Goal: Information Seeking & Learning: Learn about a topic

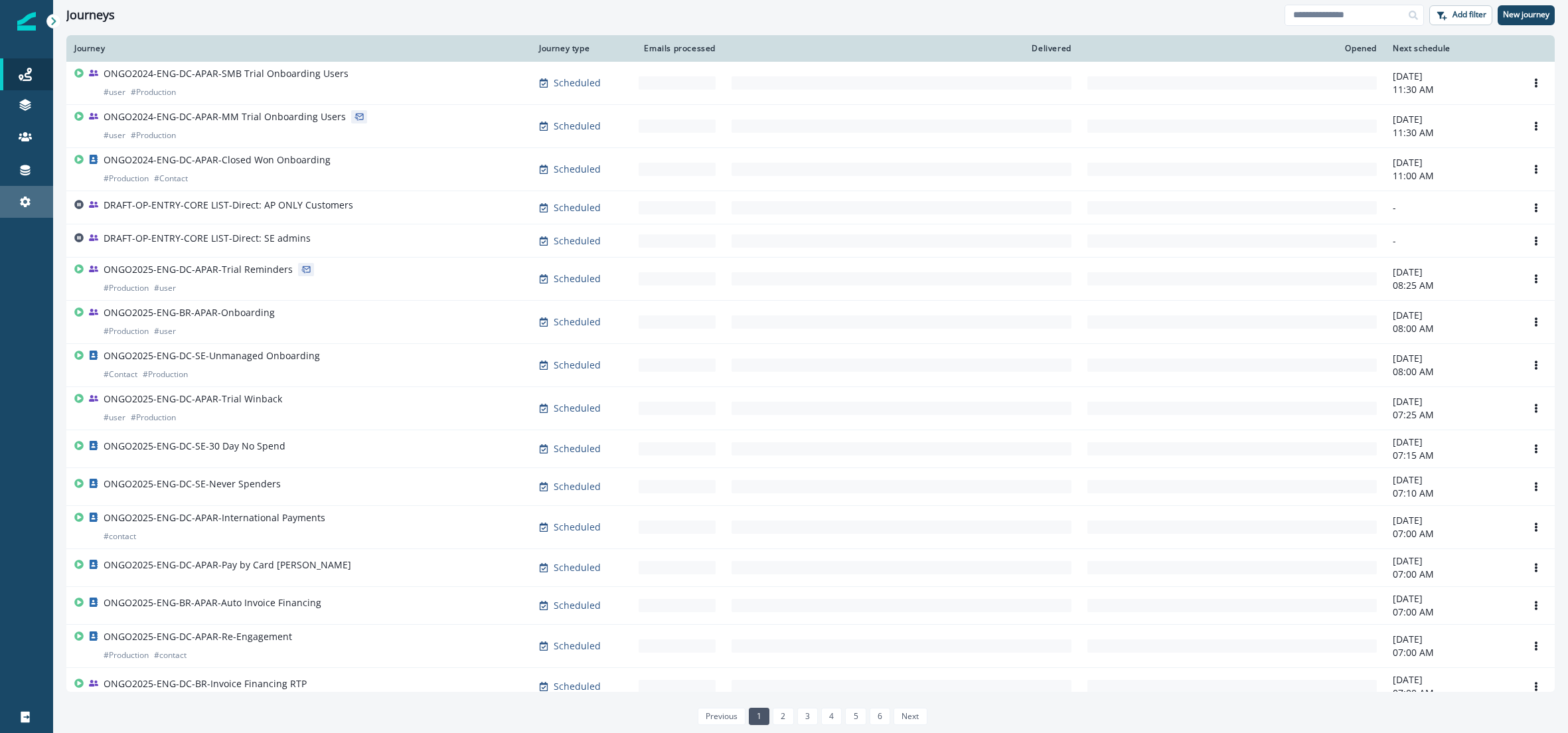
click at [22, 204] on icon at bounding box center [24, 202] width 11 height 11
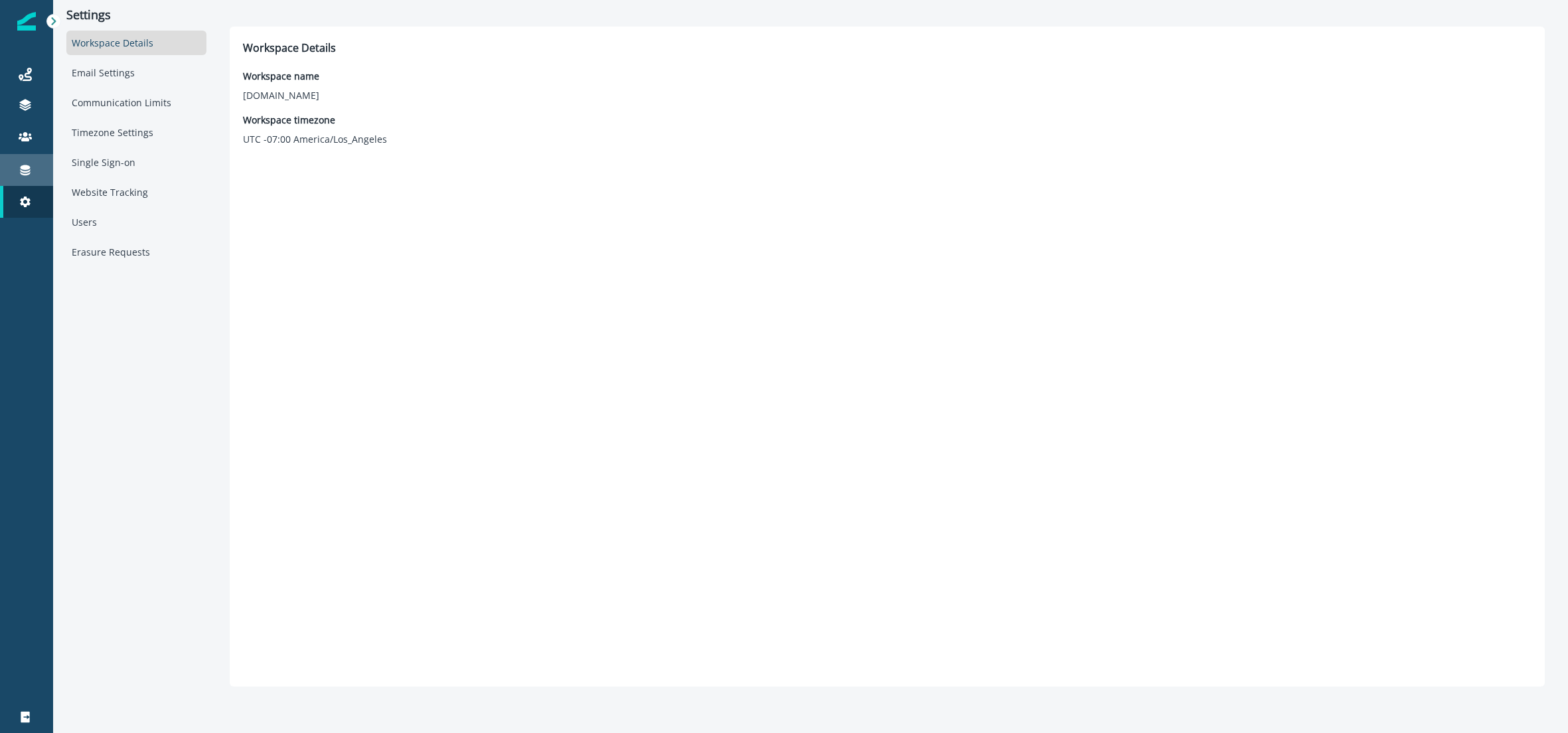
click at [25, 162] on div "Connections" at bounding box center [27, 170] width 42 height 16
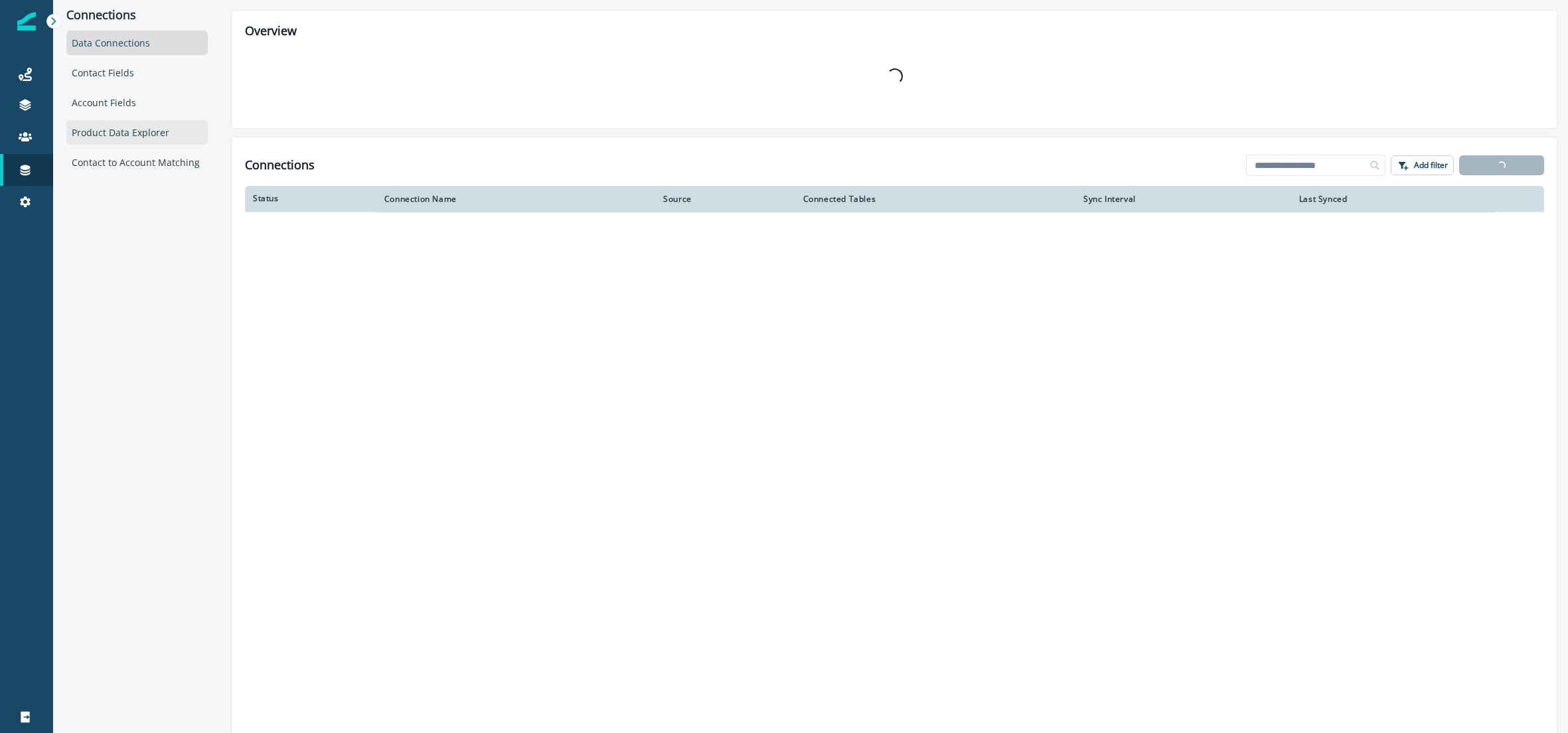
click at [159, 126] on div "Product Data Explorer" at bounding box center [136, 132] width 141 height 25
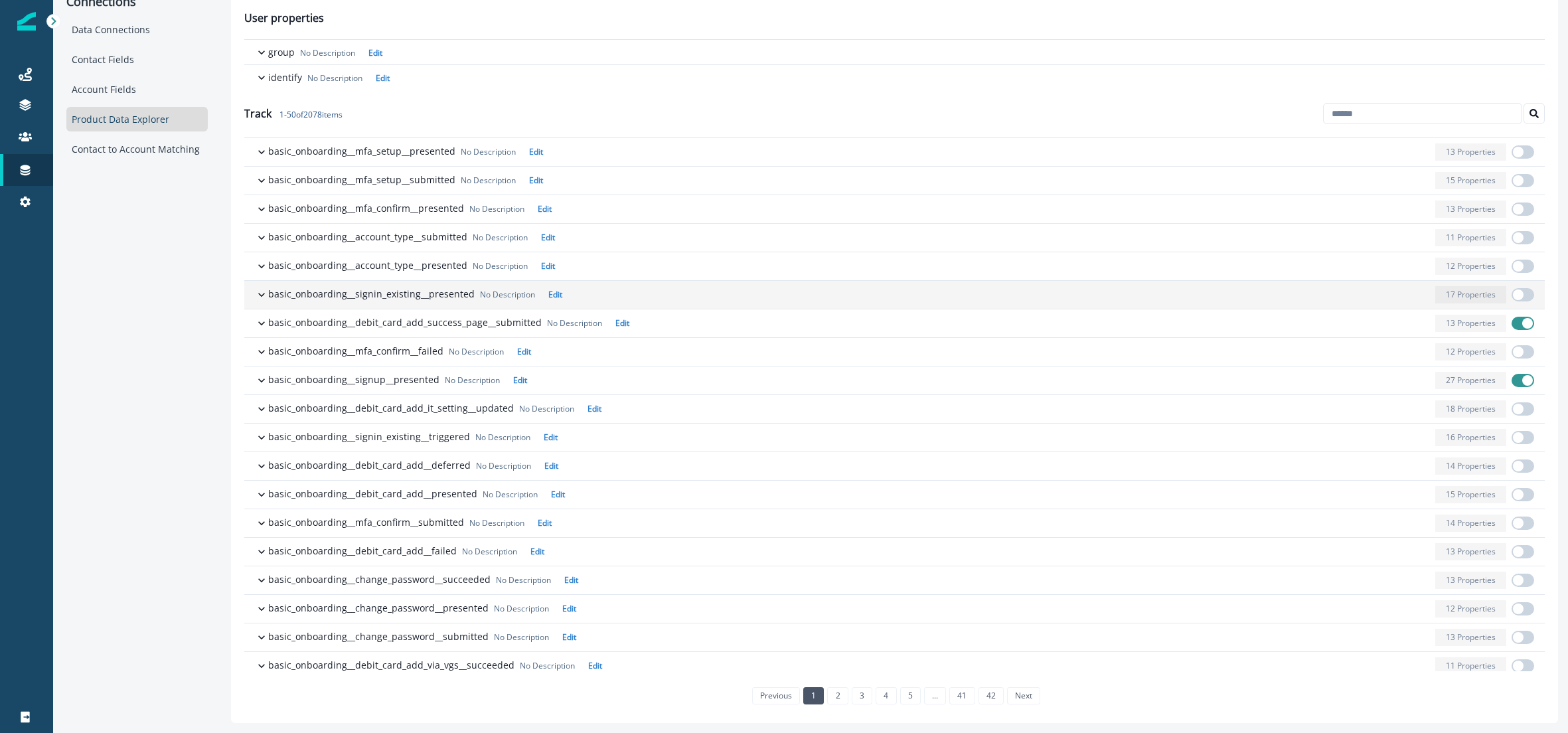
click at [275, 296] on p "basic_onboarding__signin_existing__presented" at bounding box center [371, 293] width 207 height 14
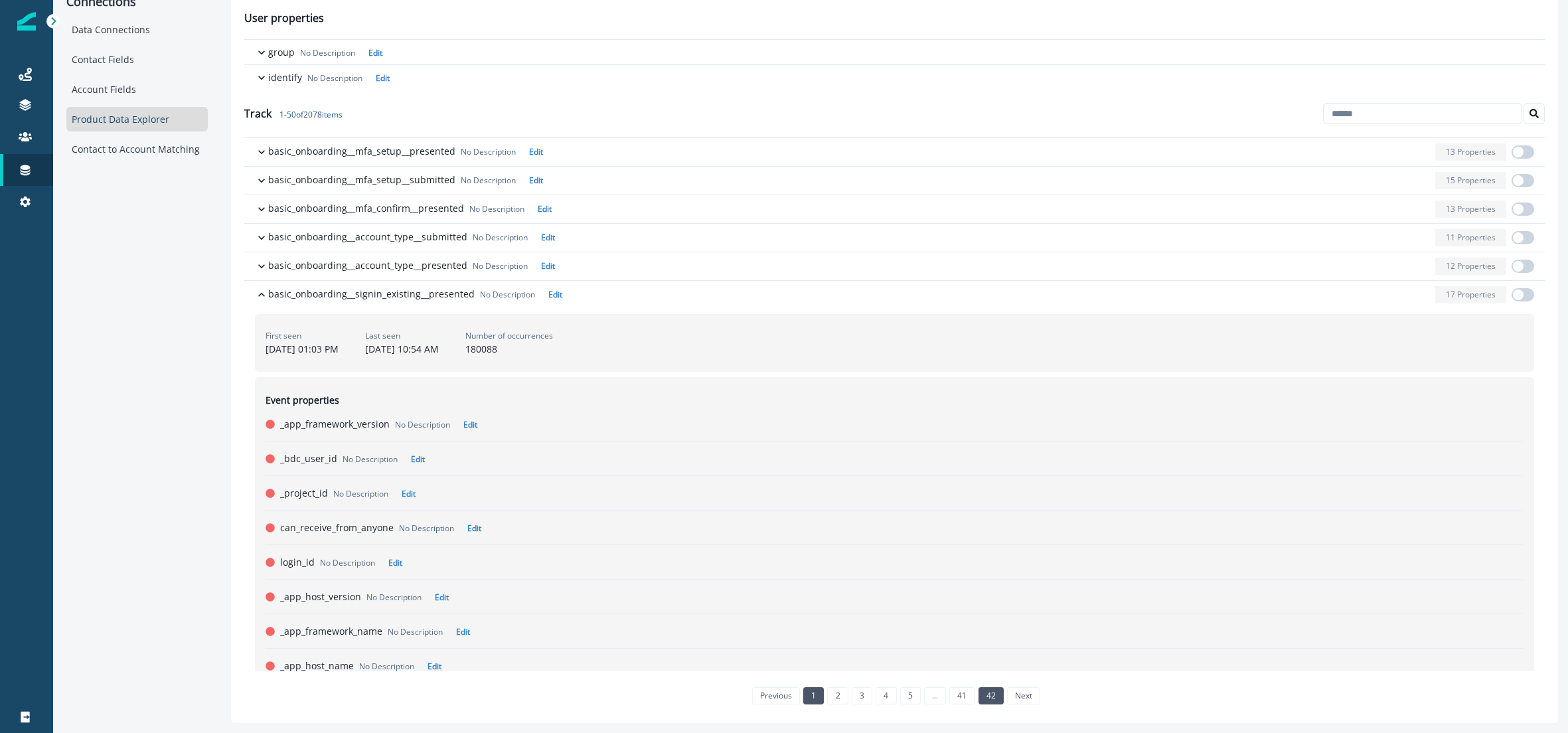
click at [995, 698] on link "42" at bounding box center [991, 695] width 25 height 17
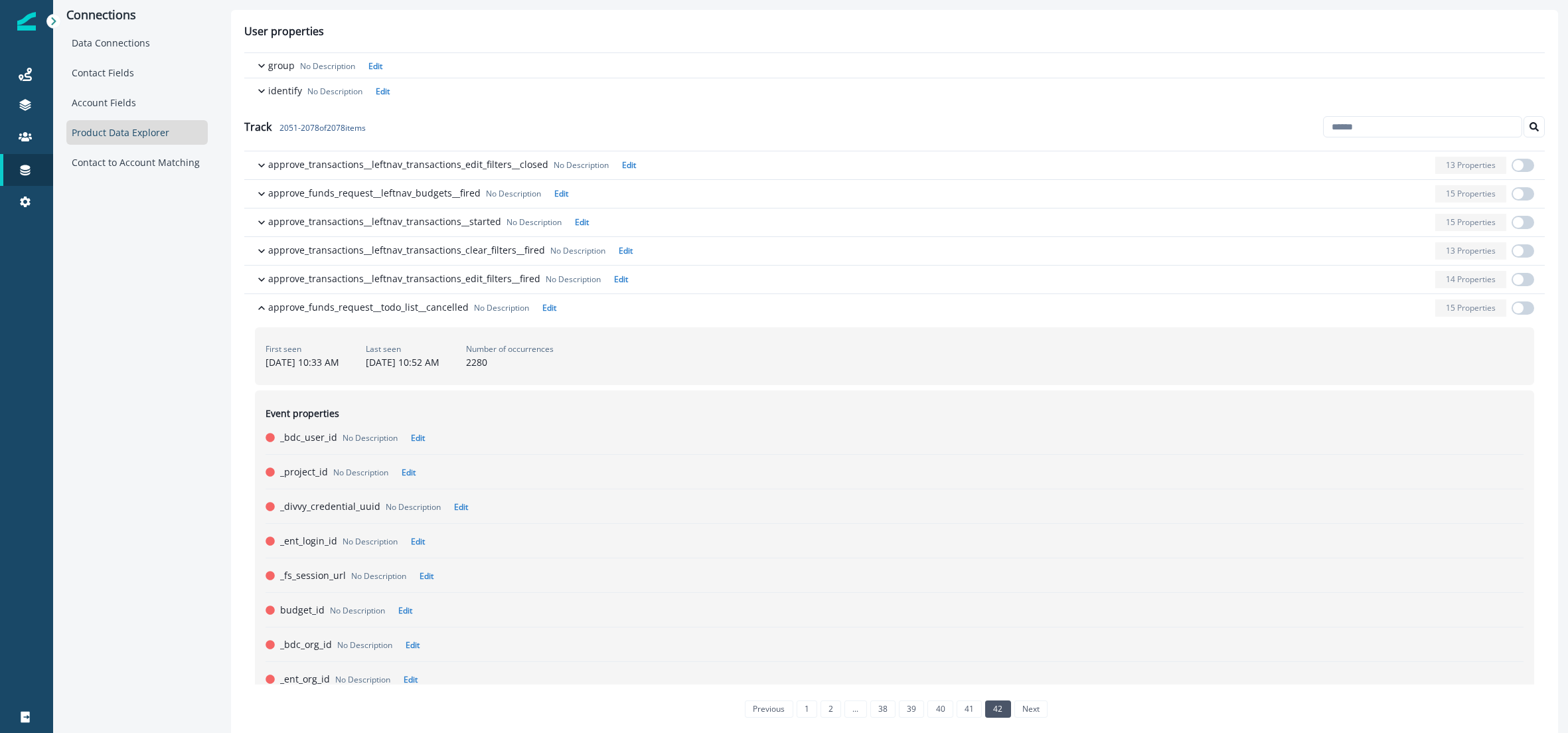
drag, startPoint x: 333, startPoint y: 129, endPoint x: 367, endPoint y: 128, distance: 34.0
click at [366, 128] on span "[DATE] - [DATE] of 2078 items" at bounding box center [318, 128] width 94 height 11
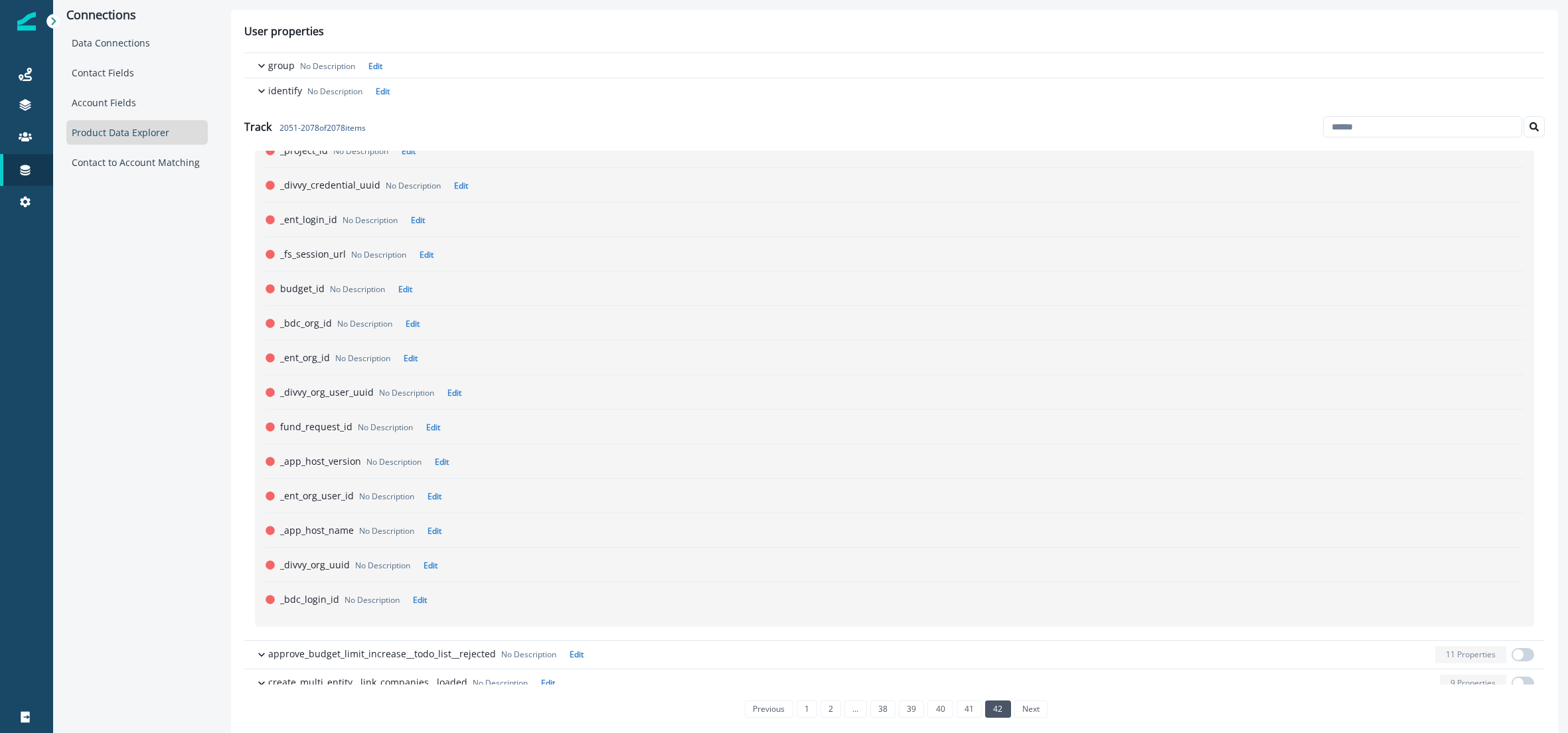
scroll to position [906, 0]
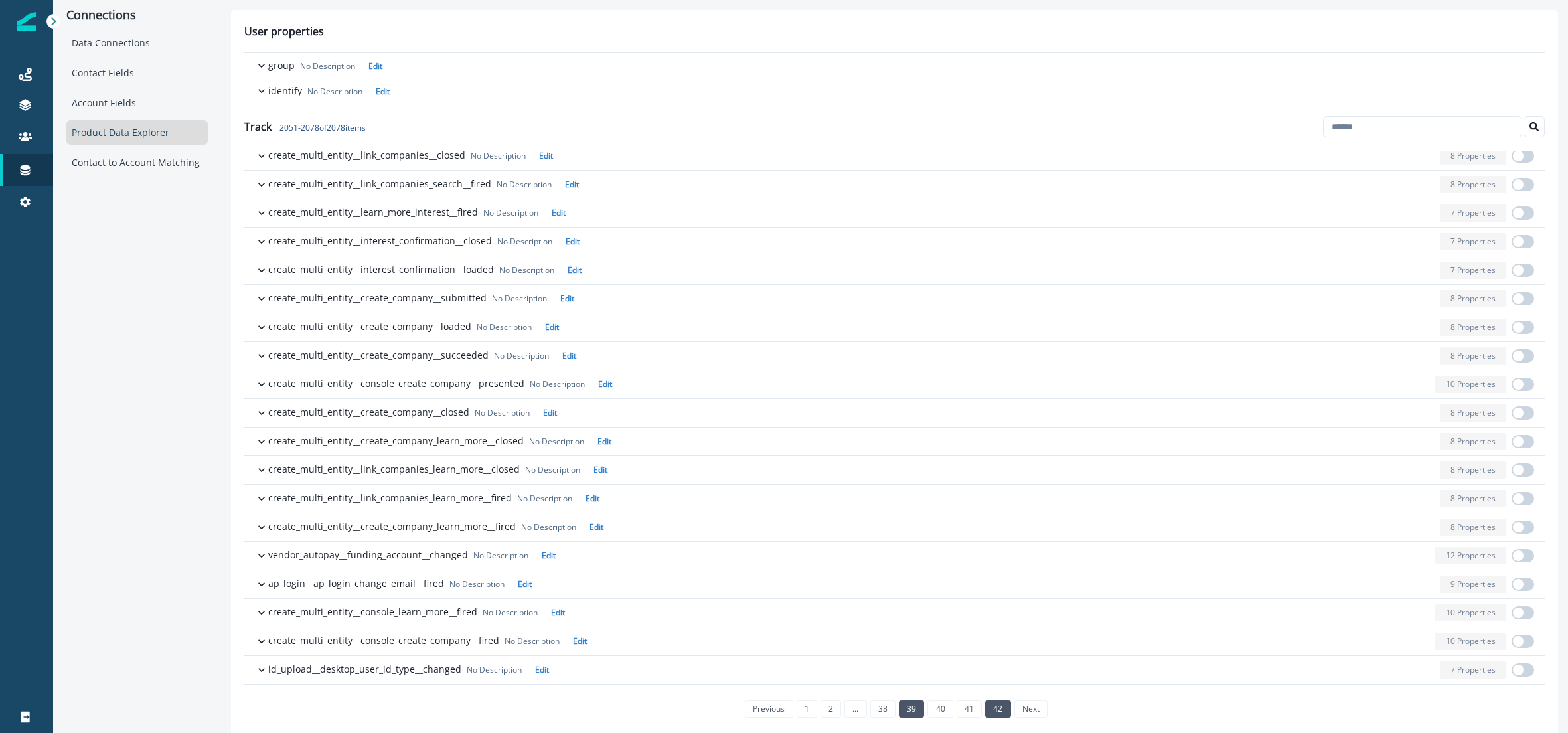
click at [907, 712] on link "39" at bounding box center [911, 709] width 25 height 17
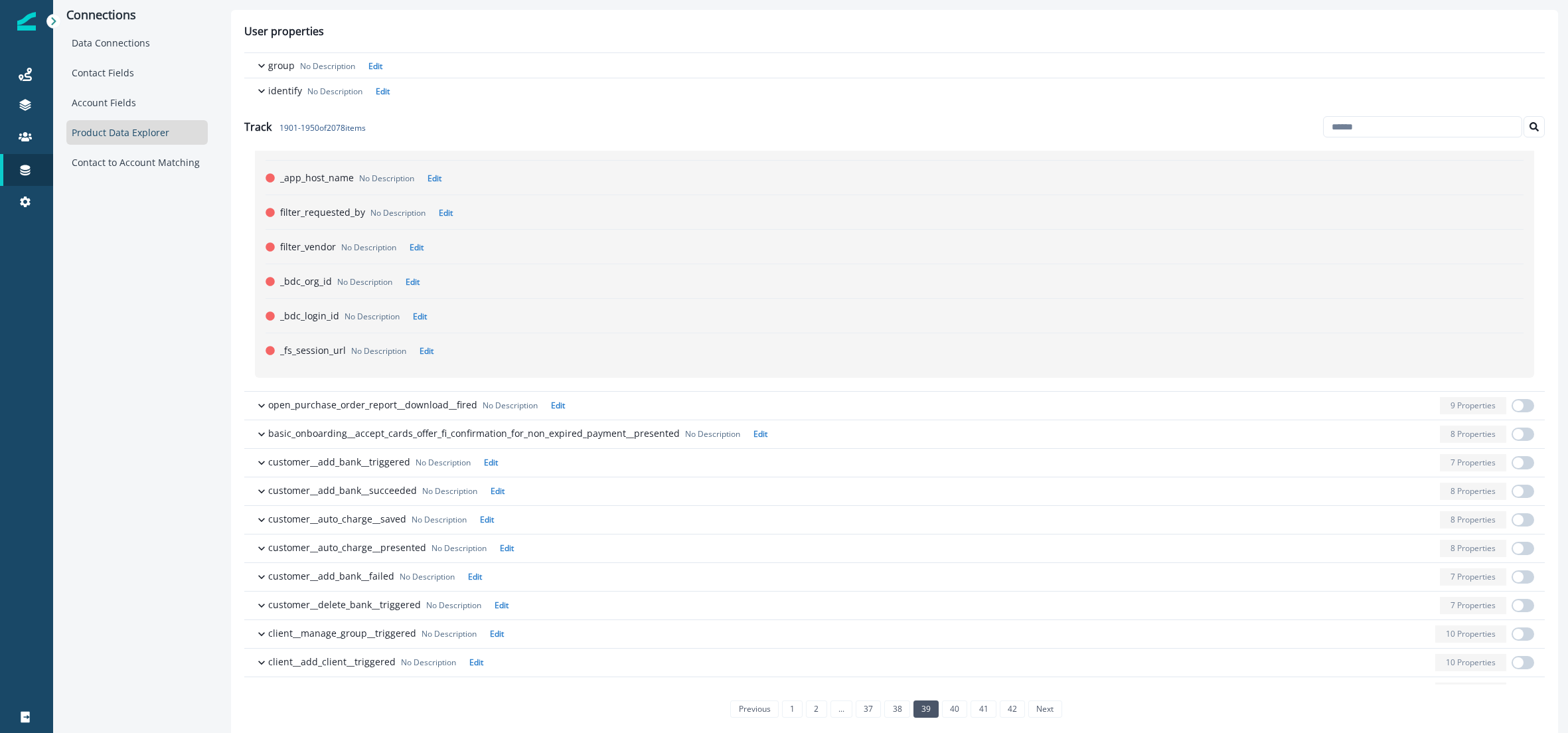
scroll to position [648, 0]
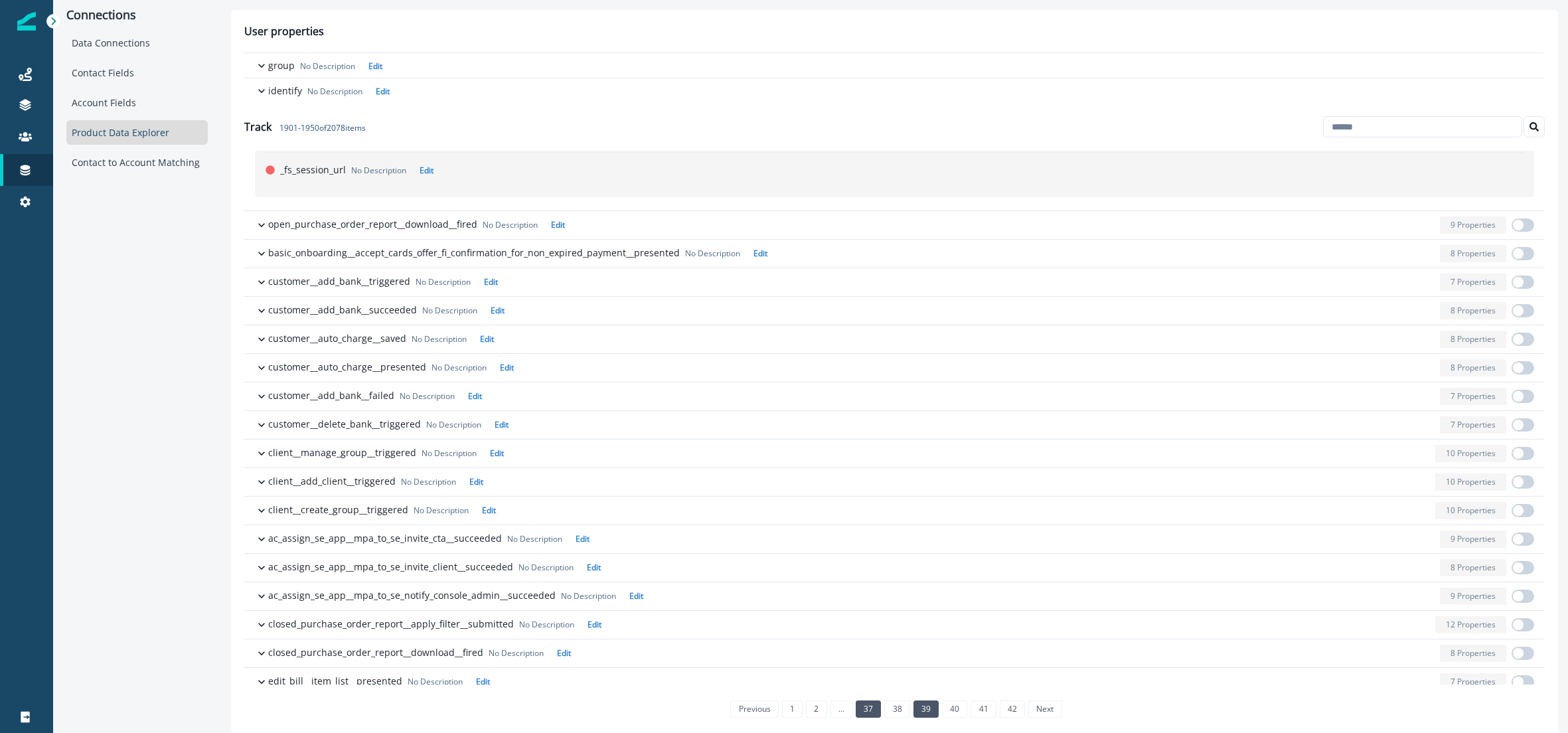
click at [867, 712] on link "37" at bounding box center [868, 709] width 25 height 17
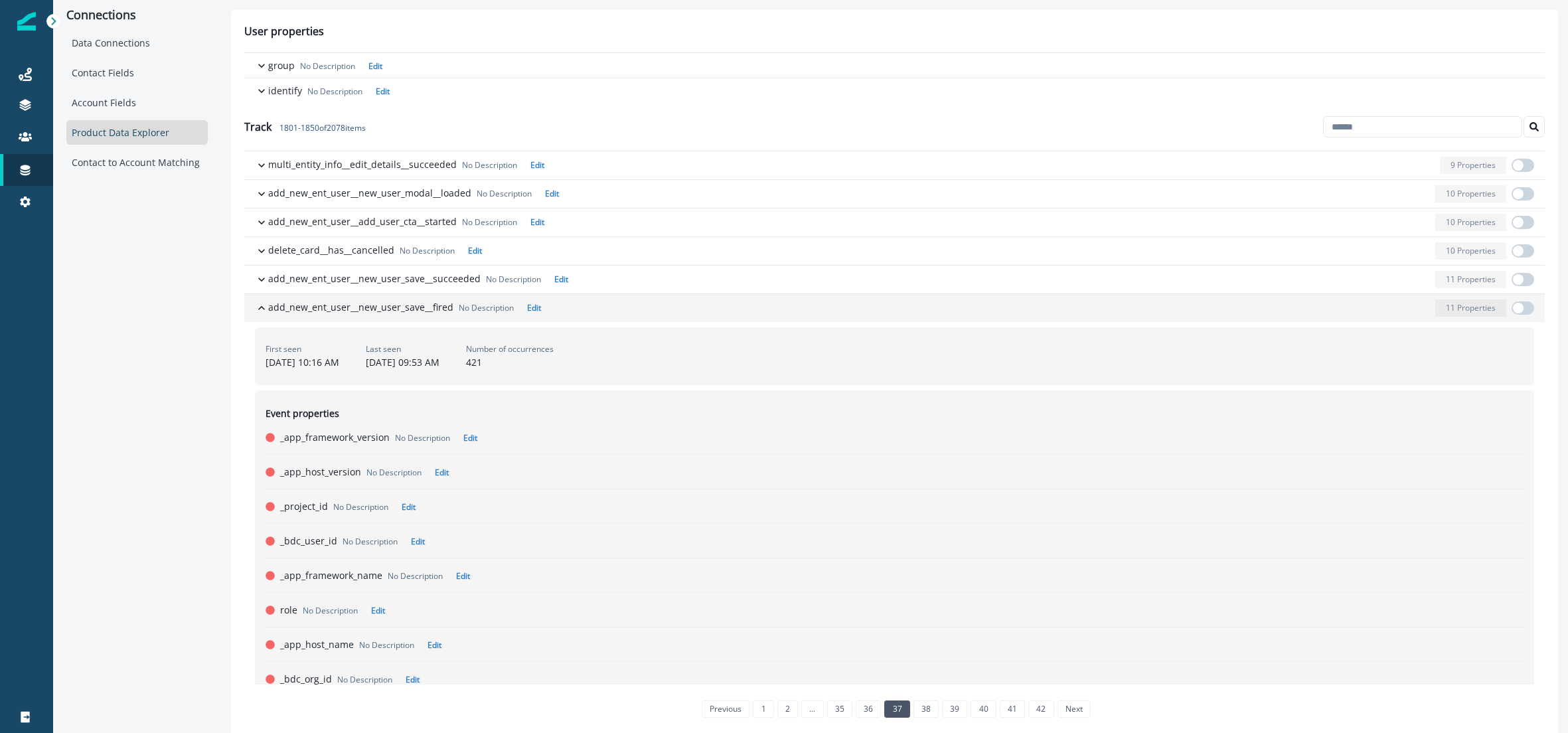
click at [265, 306] on icon "button" at bounding box center [261, 308] width 13 height 13
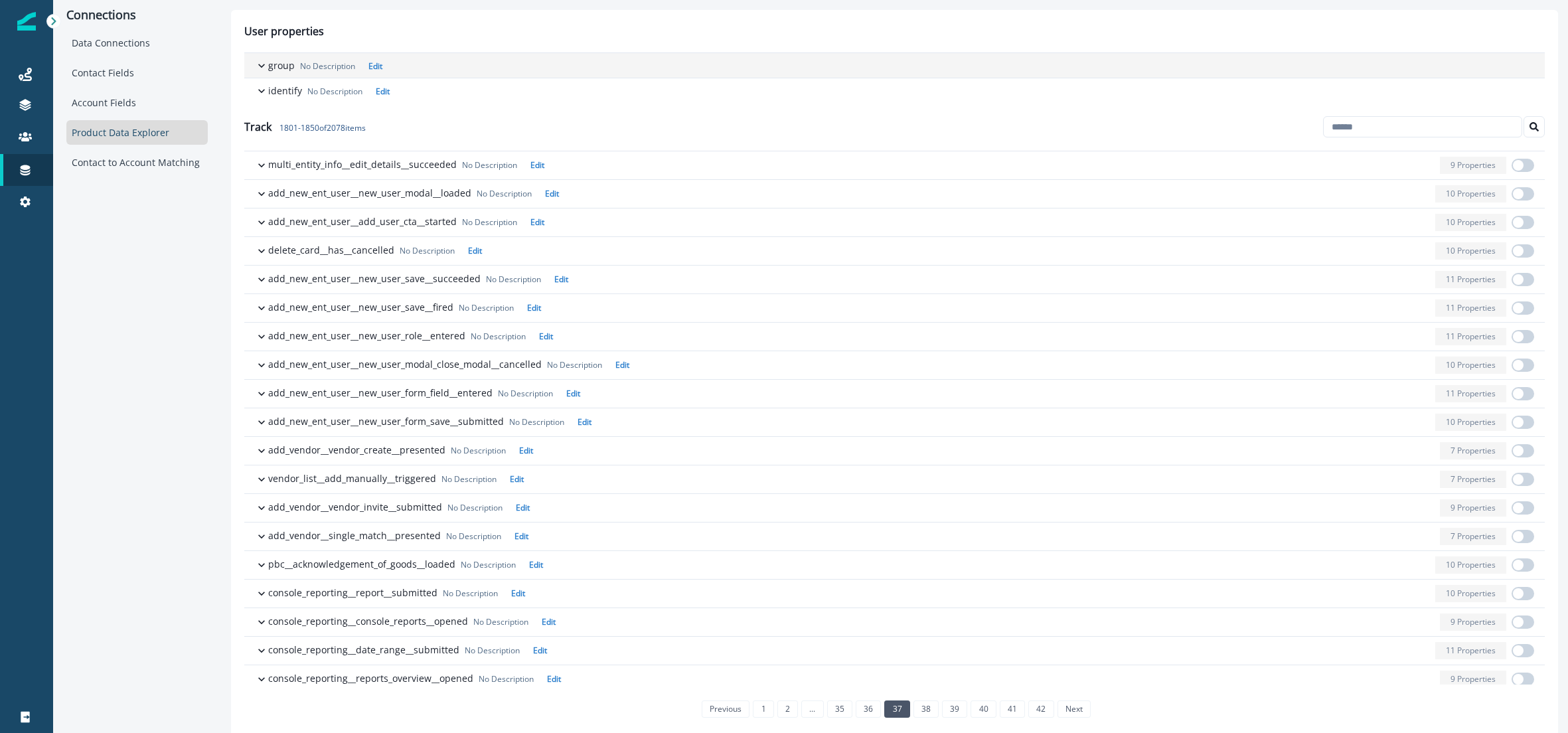
click at [273, 64] on p "group" at bounding box center [281, 65] width 27 height 14
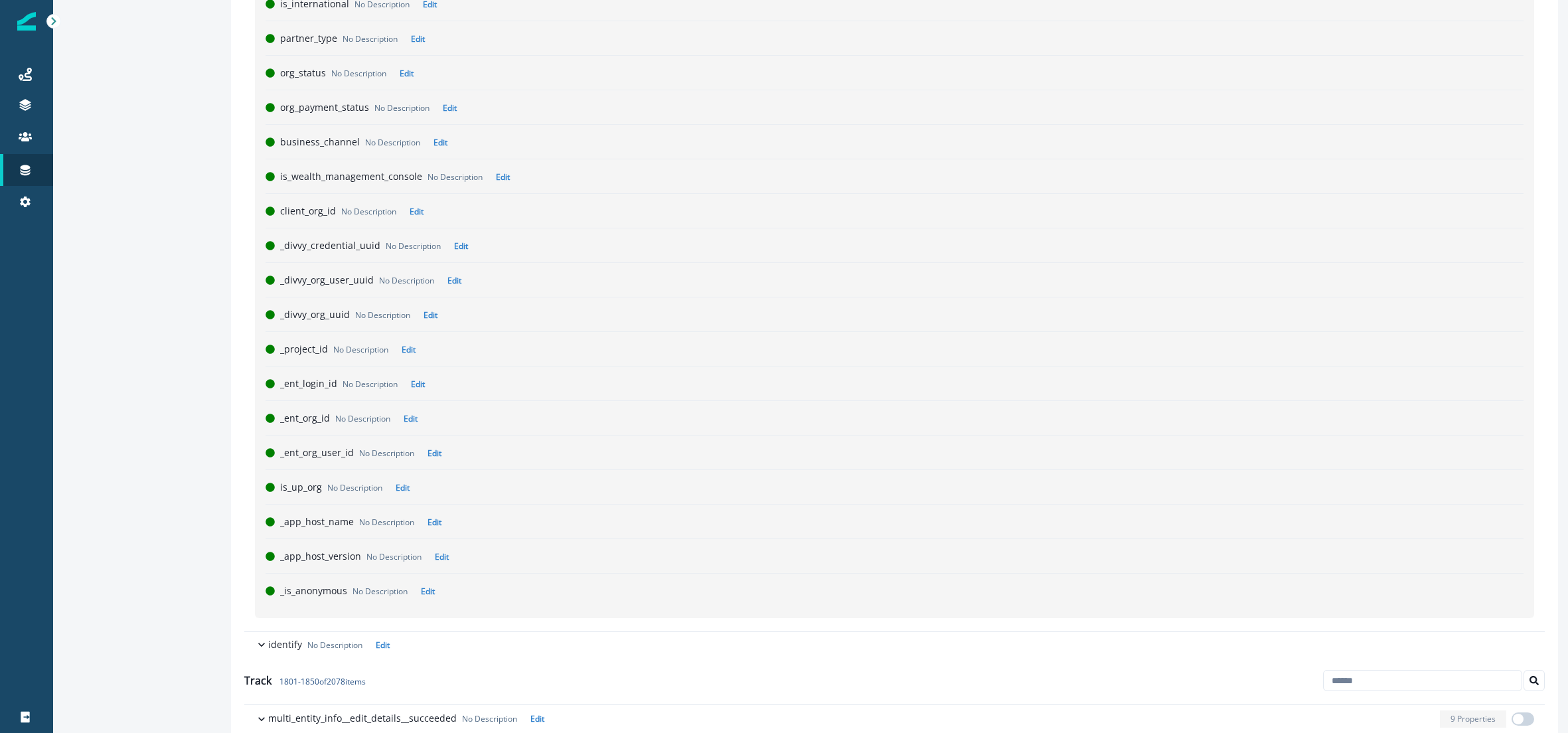
scroll to position [990, 0]
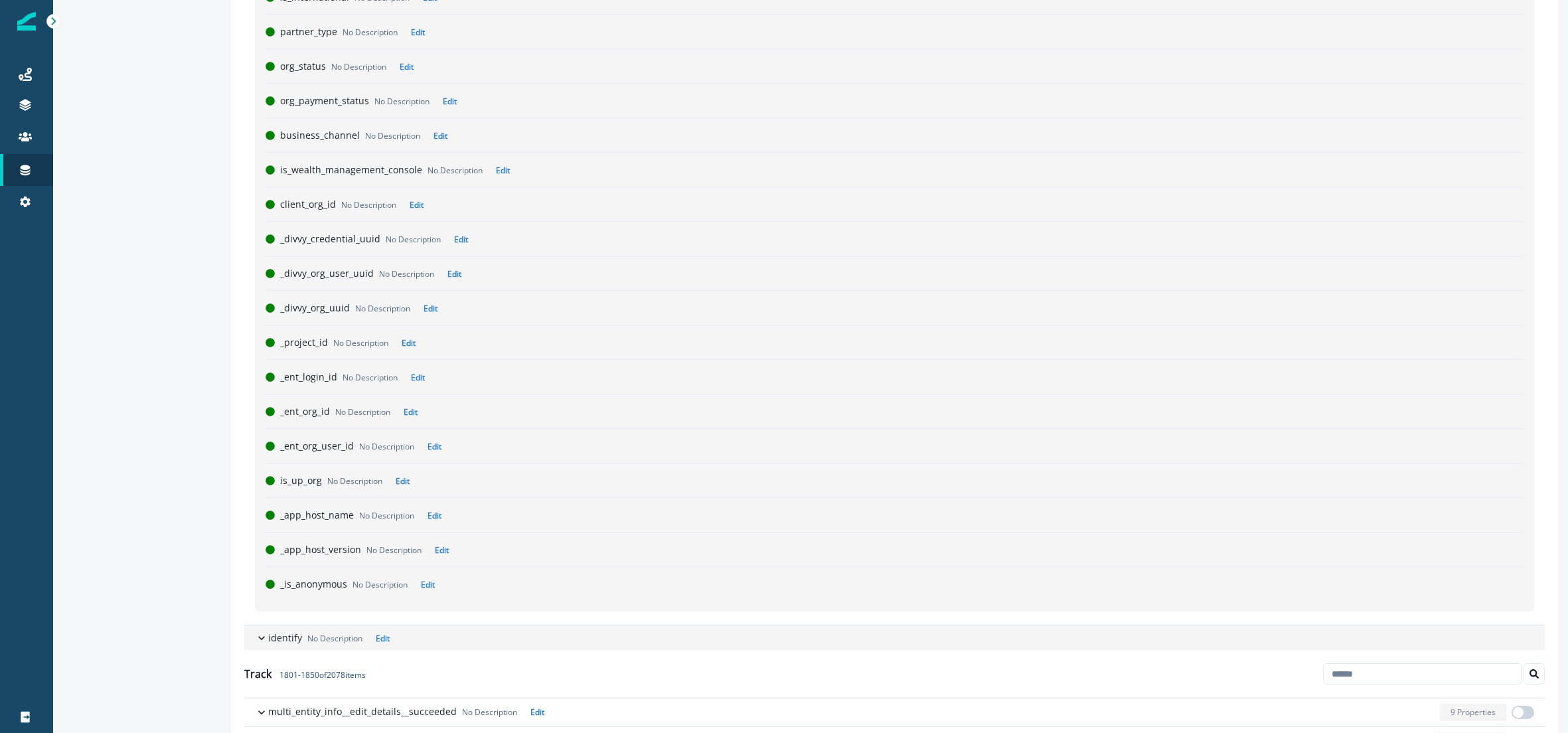
click at [283, 641] on p "identify" at bounding box center [284, 637] width 33 height 14
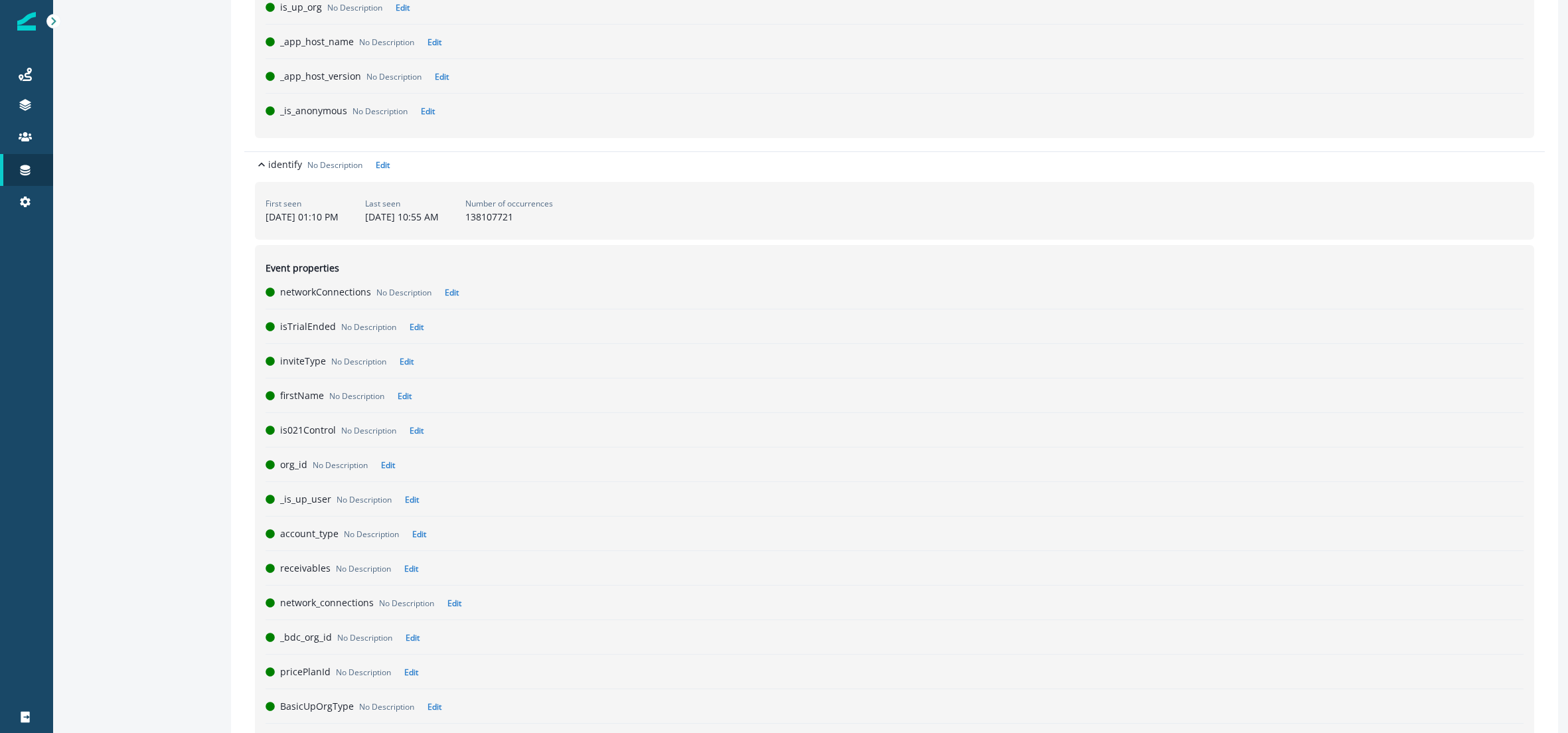
scroll to position [1209, 0]
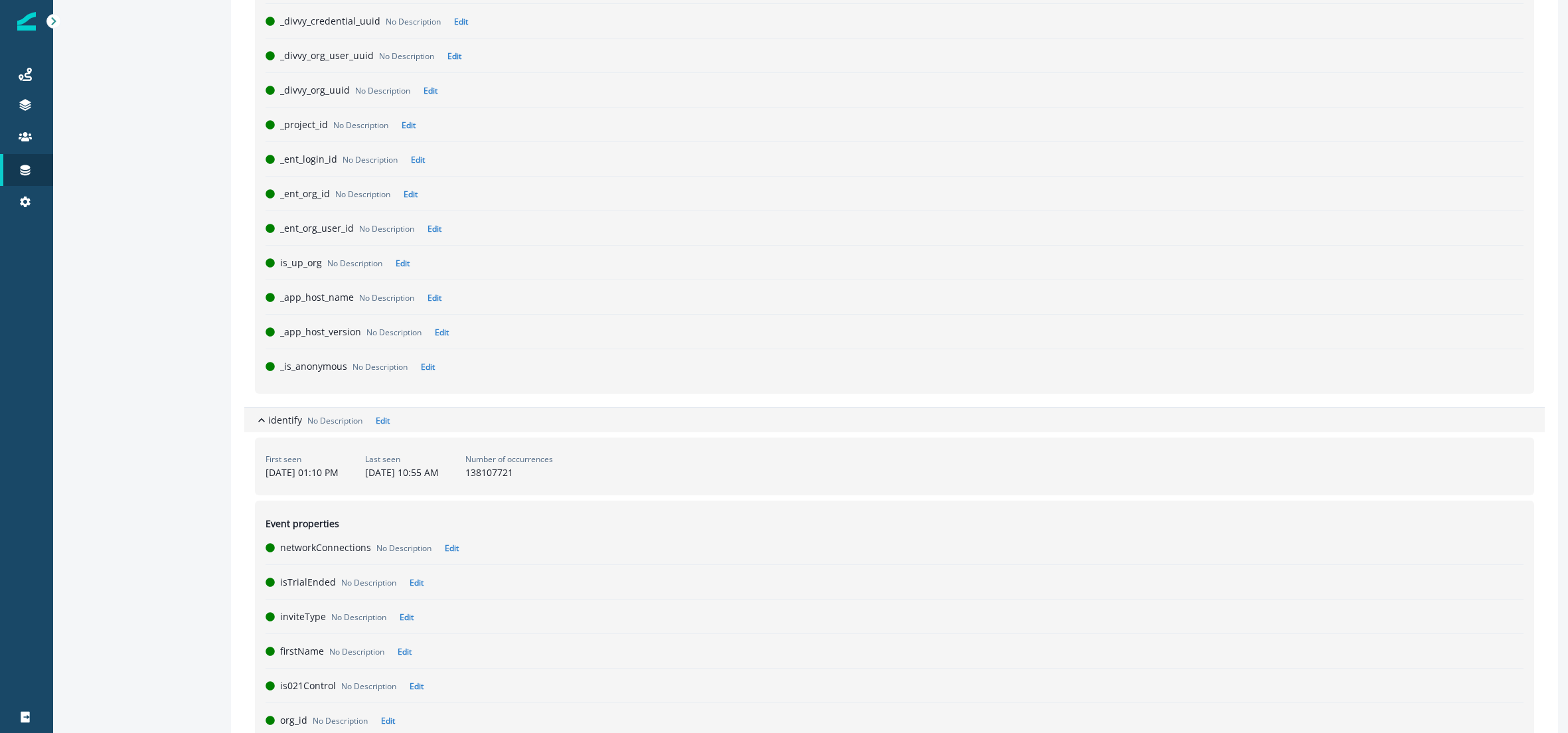
click at [261, 423] on icon "button" at bounding box center [261, 420] width 13 height 13
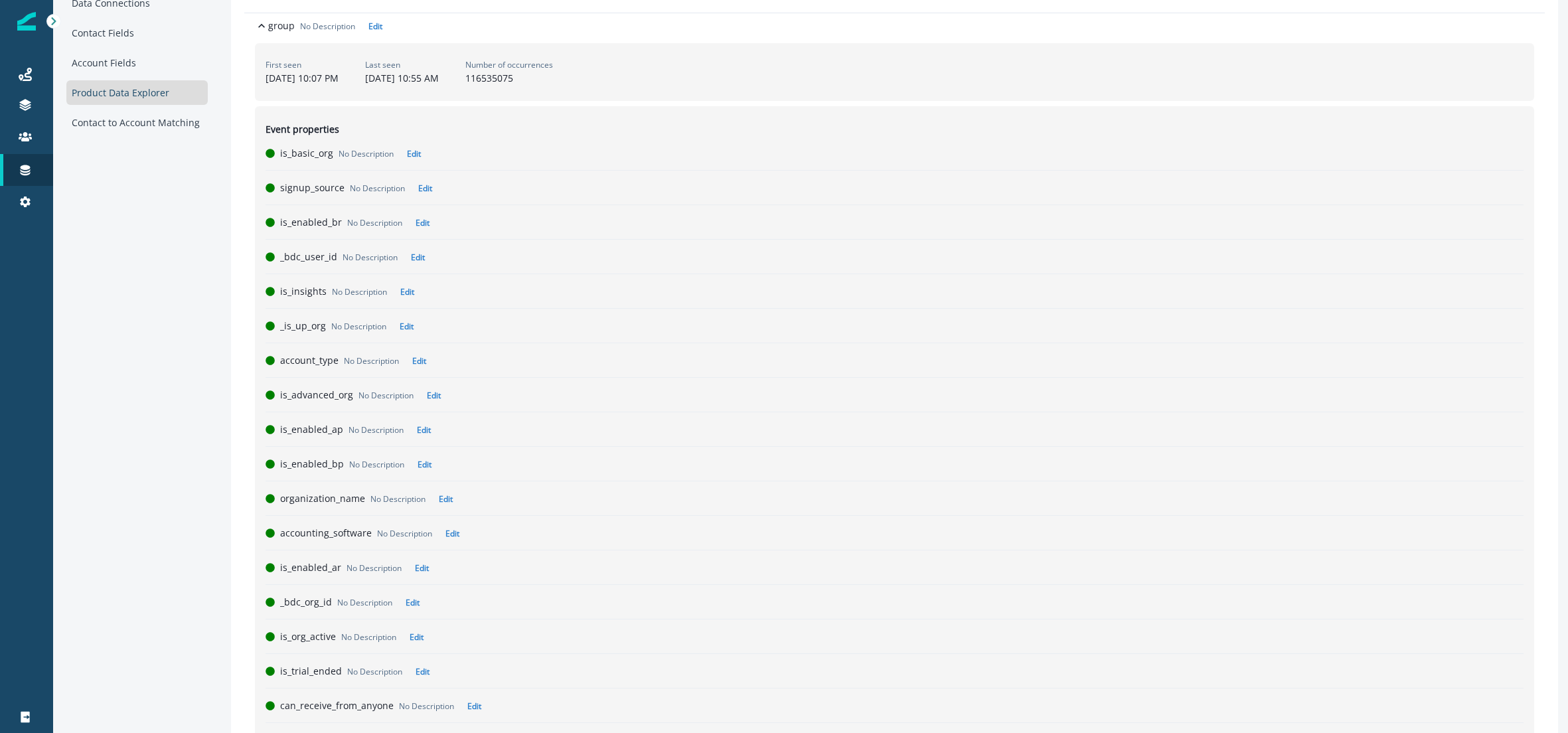
scroll to position [0, 0]
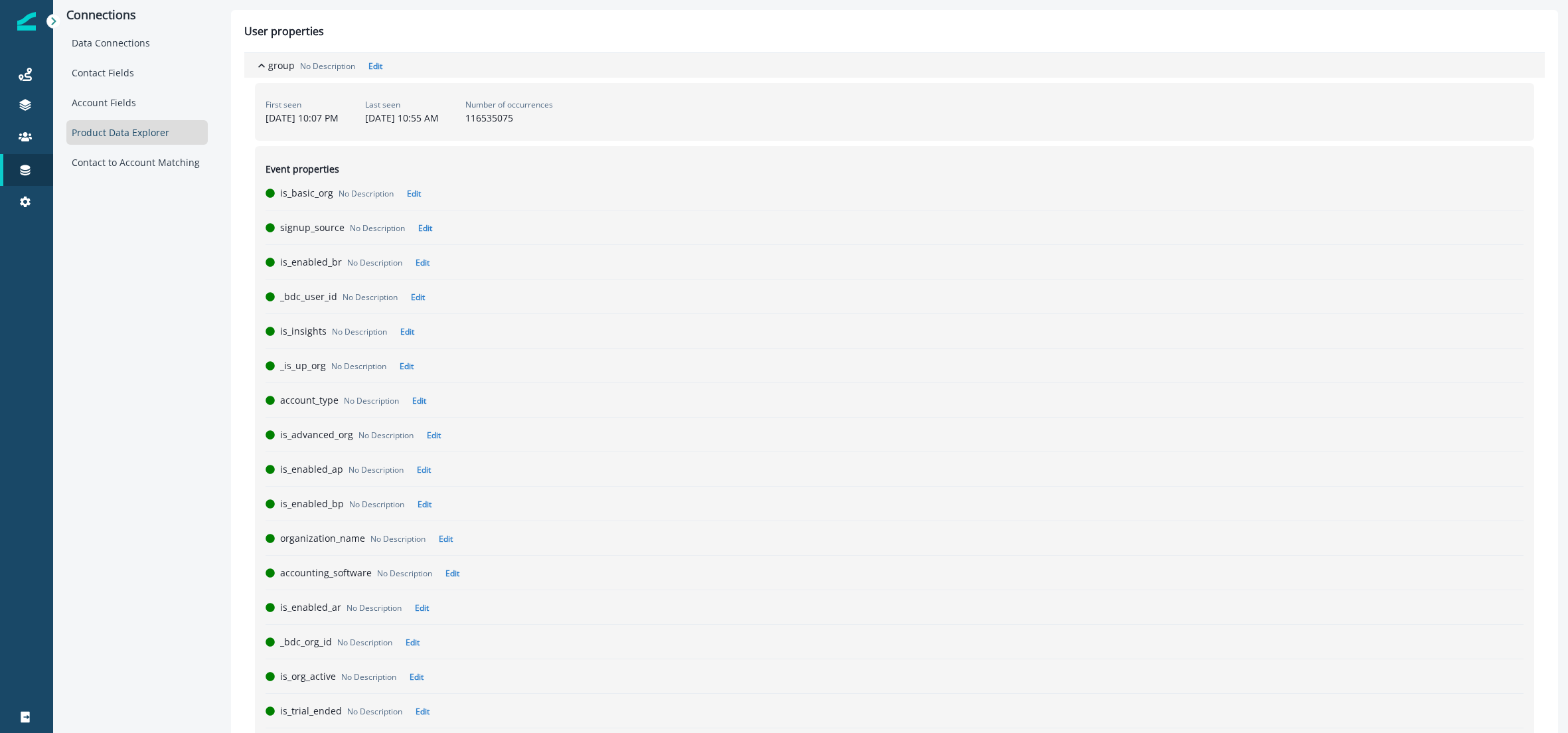
click at [264, 66] on icon "button" at bounding box center [261, 65] width 7 height 4
